Goal: Find specific page/section: Find specific page/section

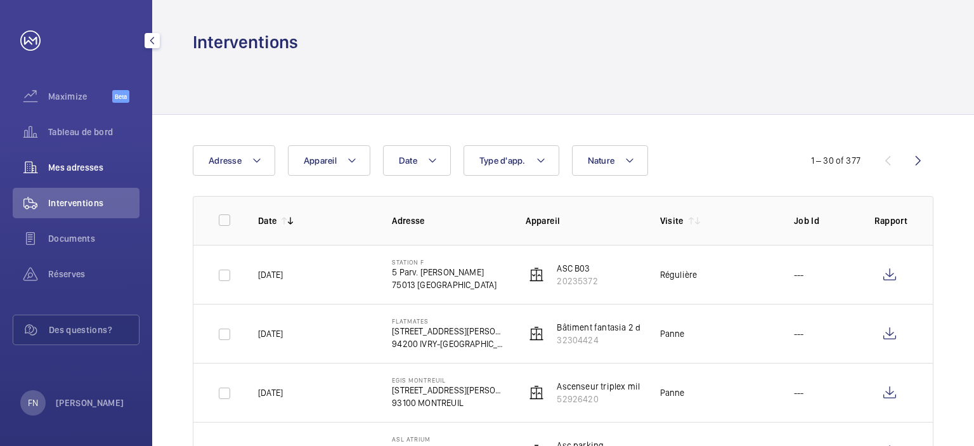
click at [89, 174] on div "Mes adresses" at bounding box center [76, 167] width 127 height 30
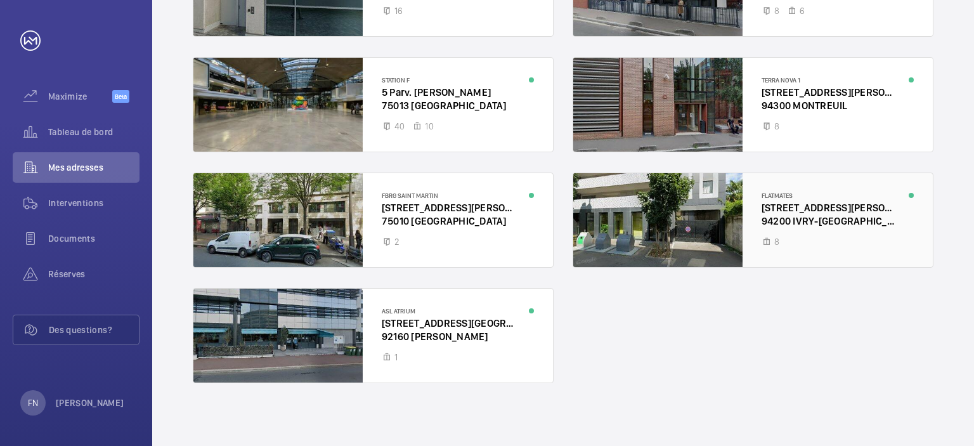
click at [828, 245] on div at bounding box center [752, 220] width 359 height 94
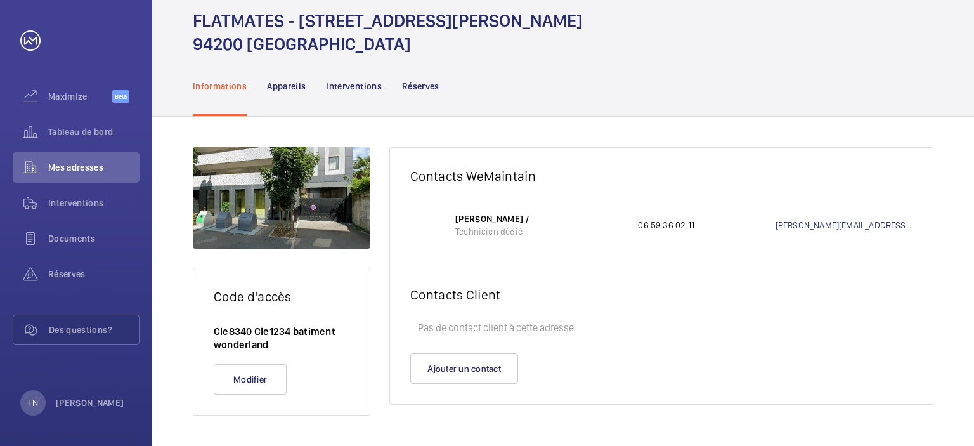
scroll to position [46, 0]
click at [280, 83] on p "Appareils" at bounding box center [286, 86] width 39 height 13
